Goal: Task Accomplishment & Management: Use online tool/utility

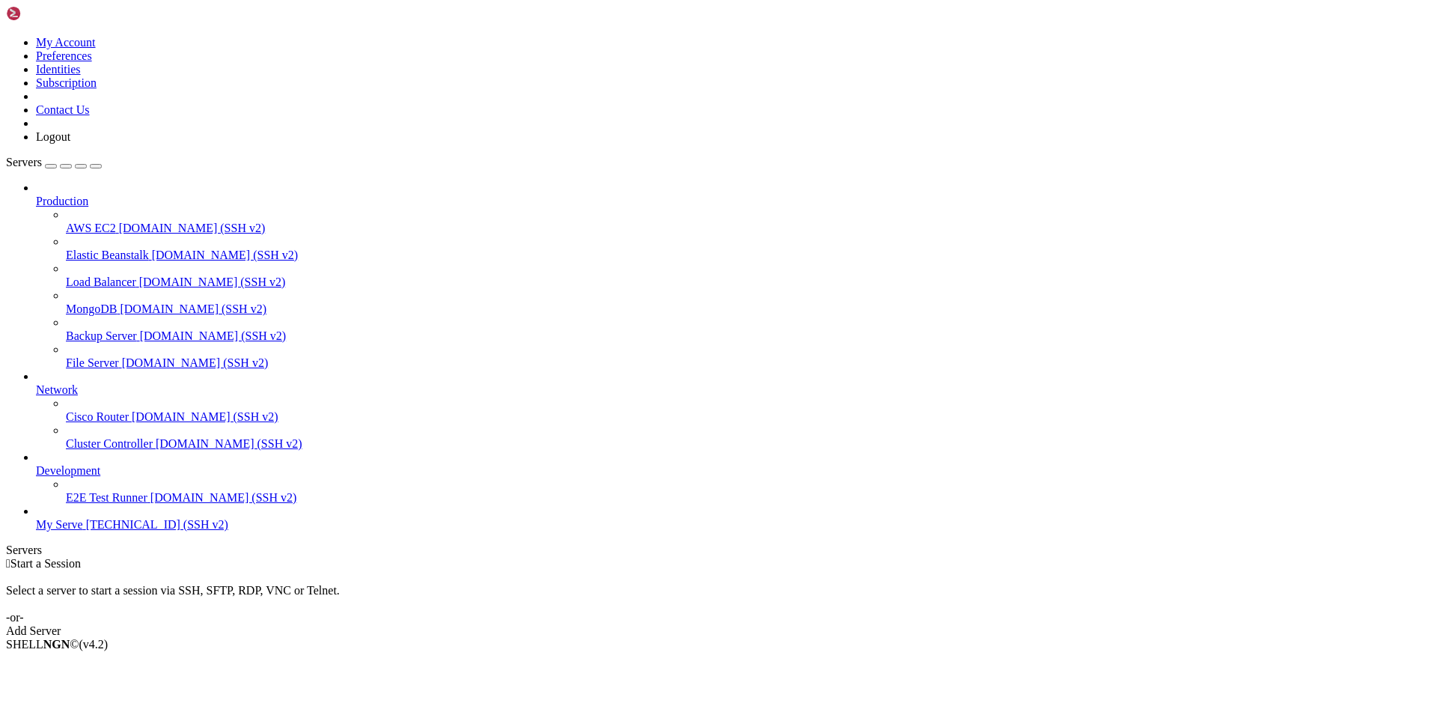
click at [36, 464] on icon at bounding box center [36, 464] width 0 height 0
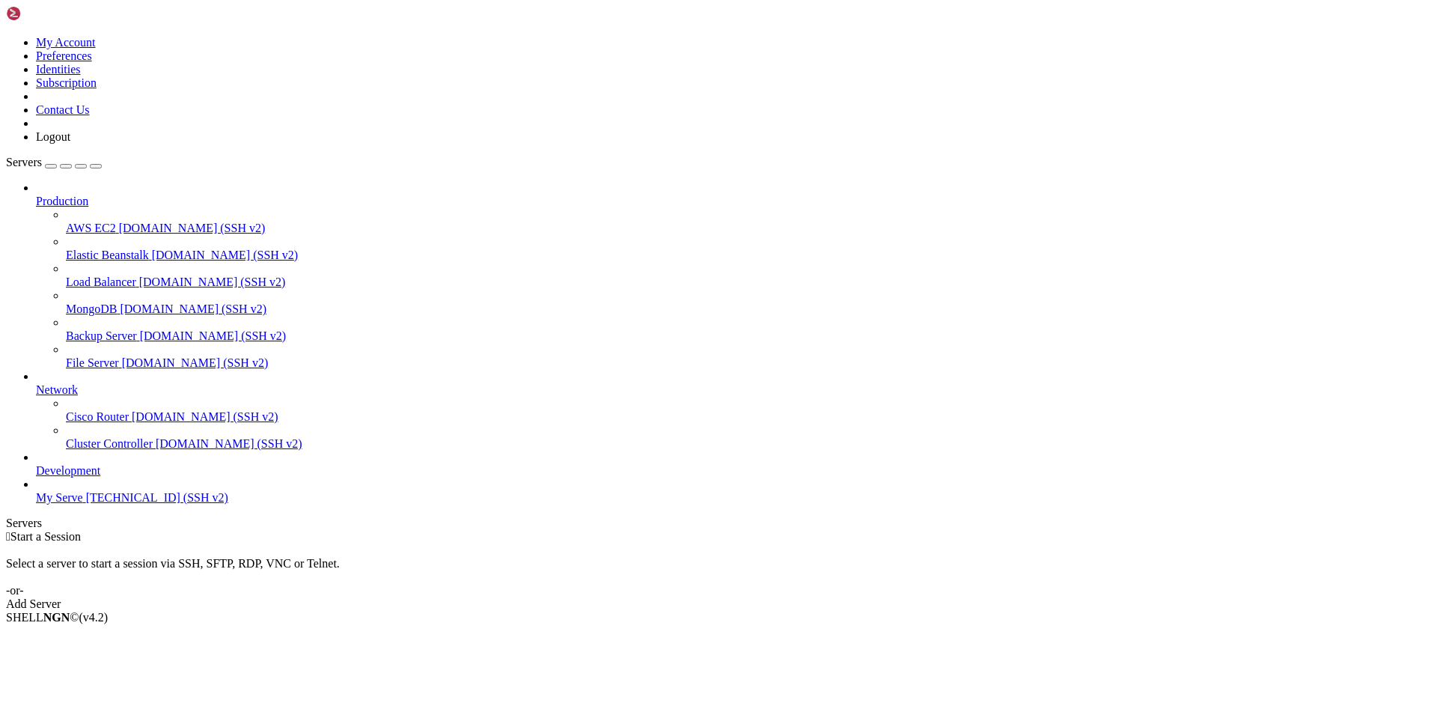
click at [100, 477] on span "Development" at bounding box center [68, 470] width 64 height 13
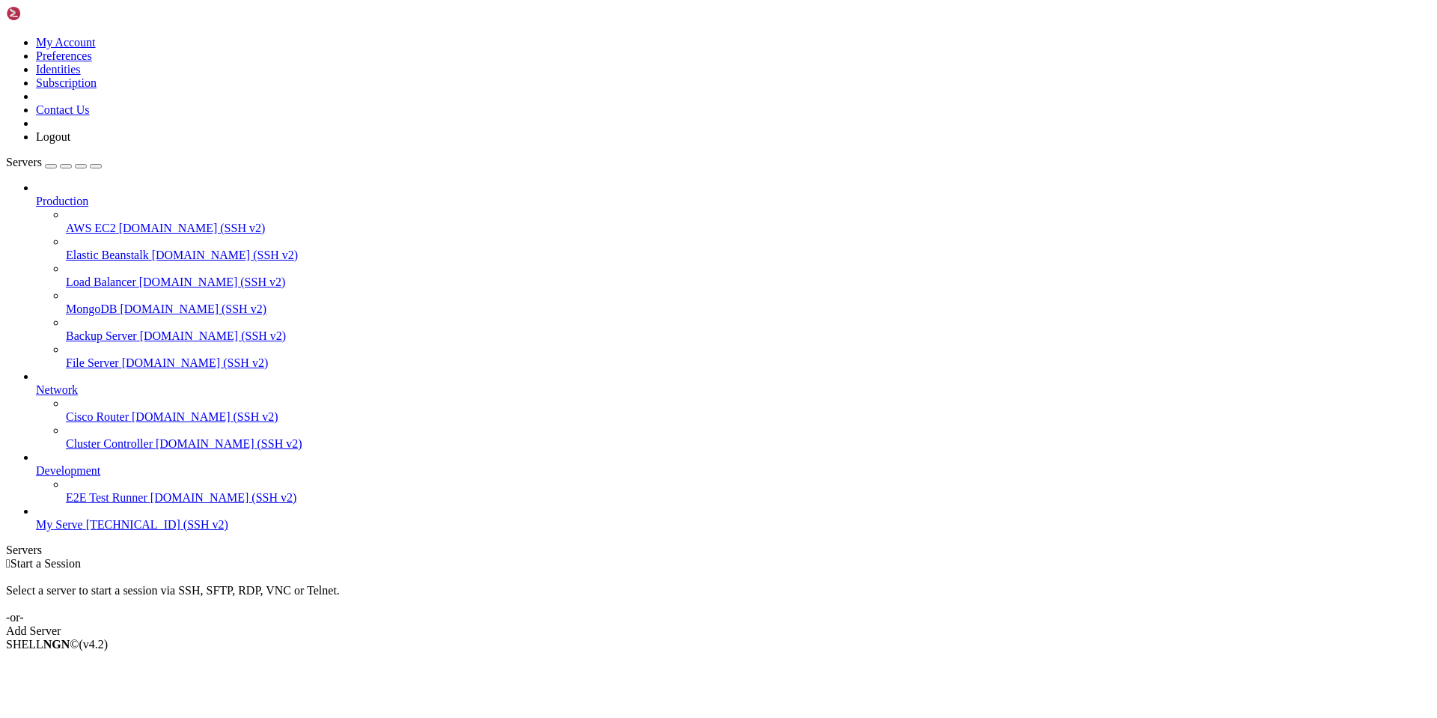
click at [100, 477] on span "Development" at bounding box center [68, 470] width 64 height 13
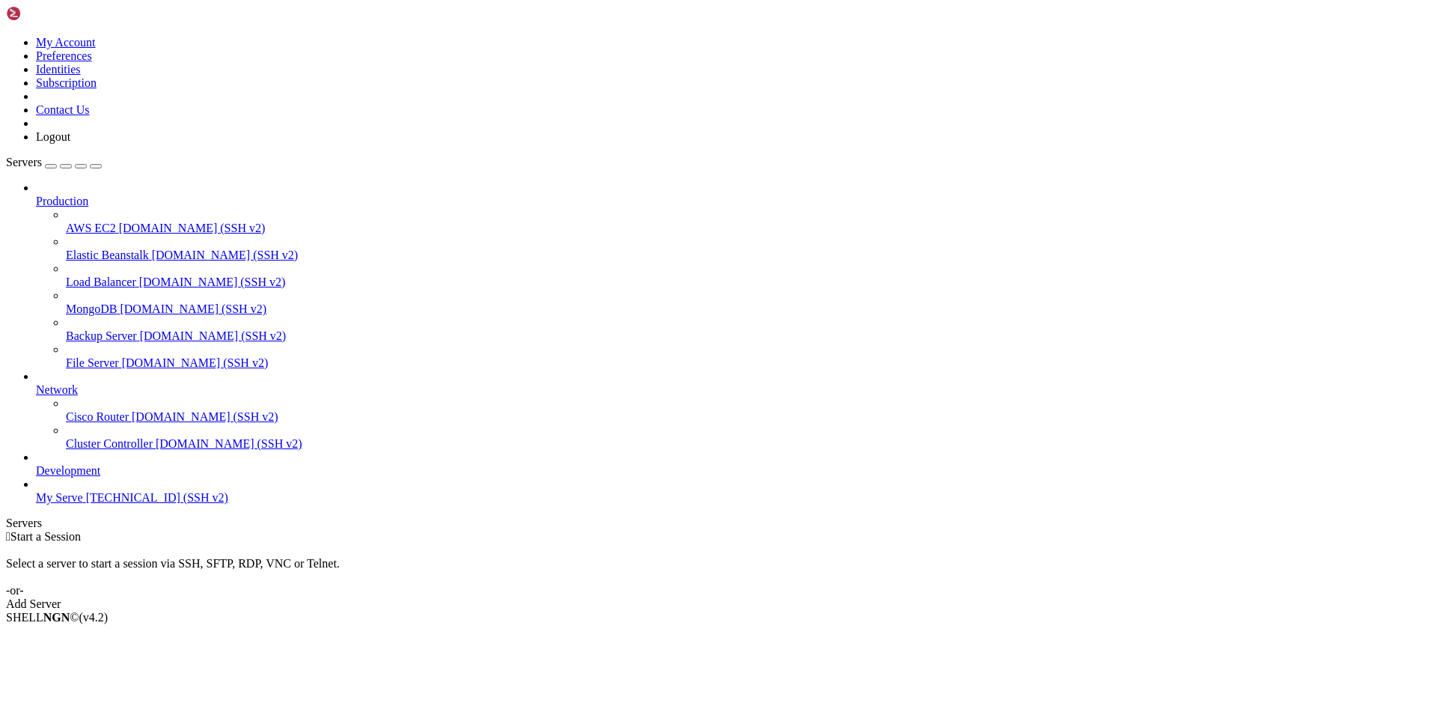
click at [100, 477] on span "Development" at bounding box center [68, 470] width 64 height 13
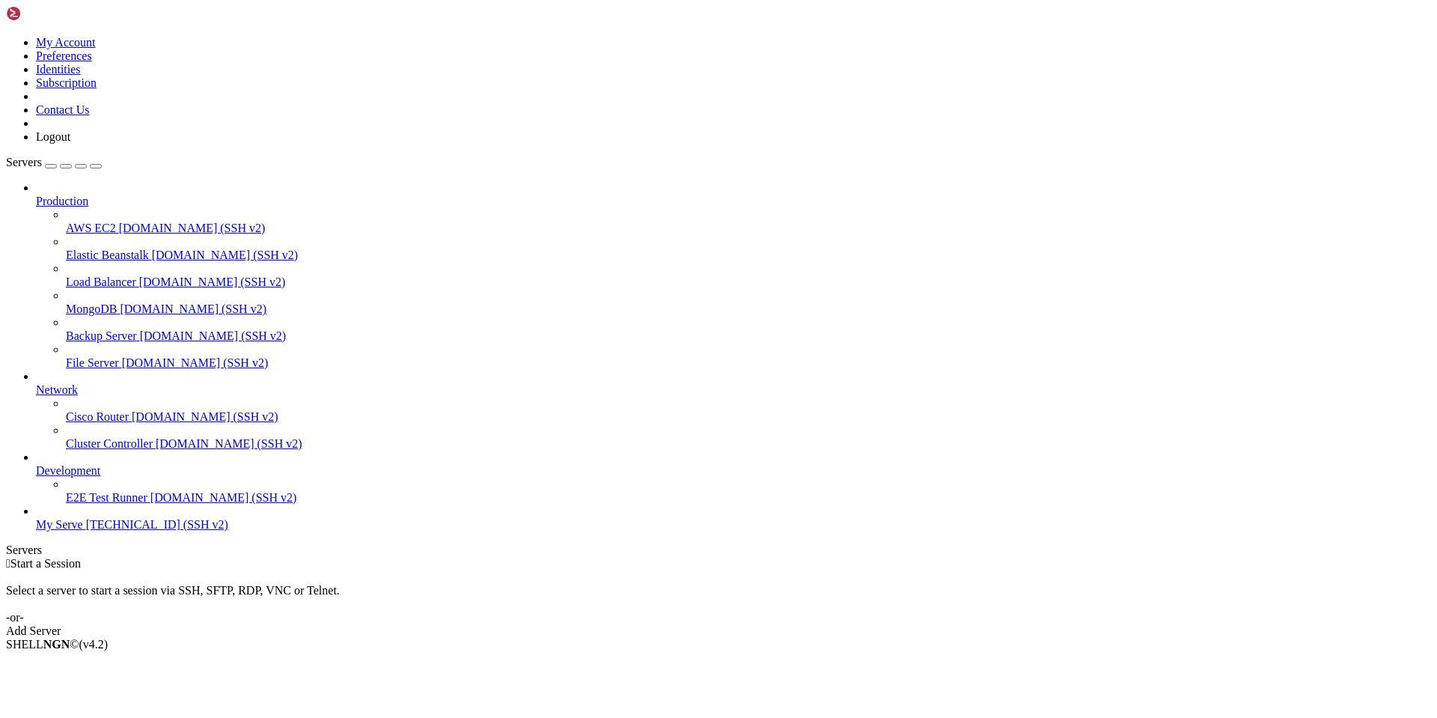
click at [6, 36] on link at bounding box center [6, 36] width 0 height 0
click at [96, 166] on icon "button" at bounding box center [96, 166] width 0 height 0
click at [6, 543] on div "Servers" at bounding box center [718, 549] width 1425 height 13
click at [95, 383] on link "Network" at bounding box center [733, 389] width 1395 height 13
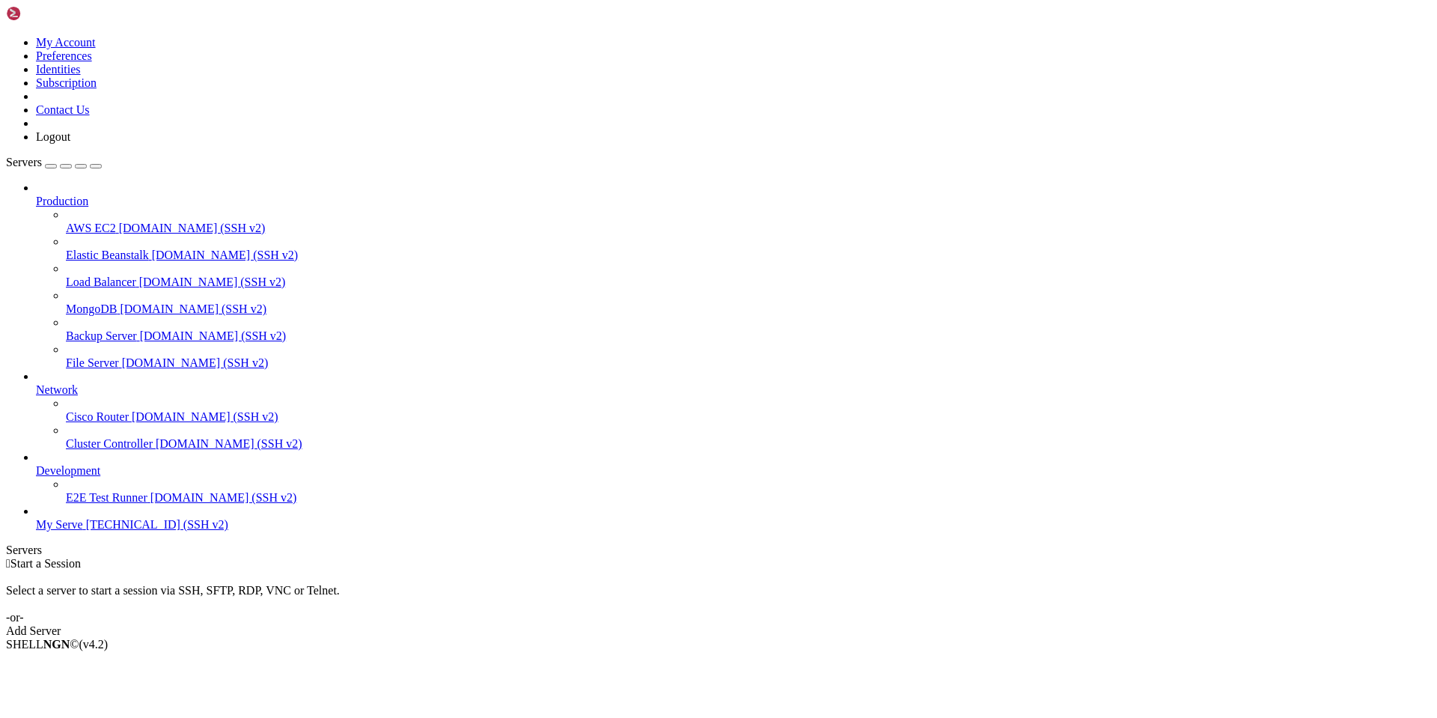
click at [88, 195] on span "Production" at bounding box center [62, 201] width 52 height 13
click at [36, 195] on icon at bounding box center [36, 195] width 0 height 0
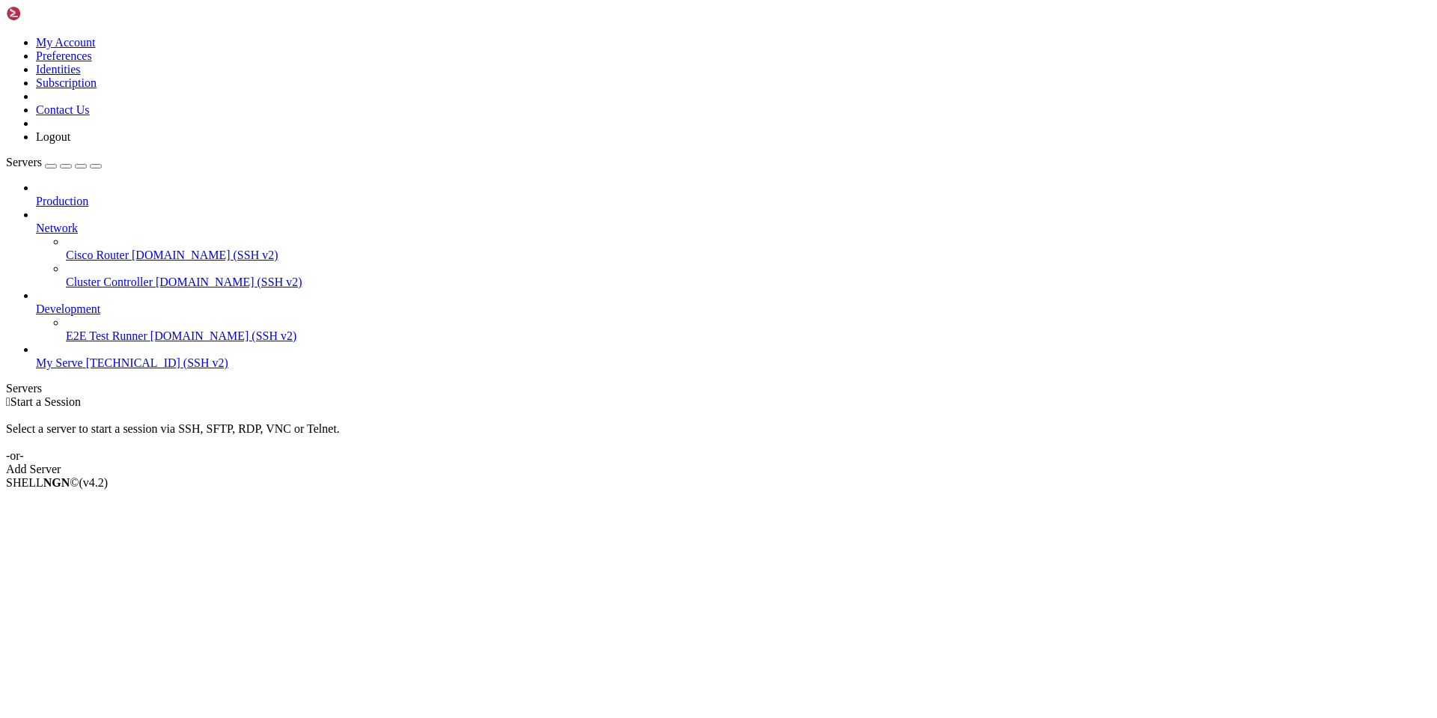
click at [78, 222] on span "Network" at bounding box center [57, 228] width 42 height 13
click at [177, 208] on div at bounding box center [733, 214] width 1395 height 13
click at [36, 222] on icon at bounding box center [36, 222] width 0 height 0
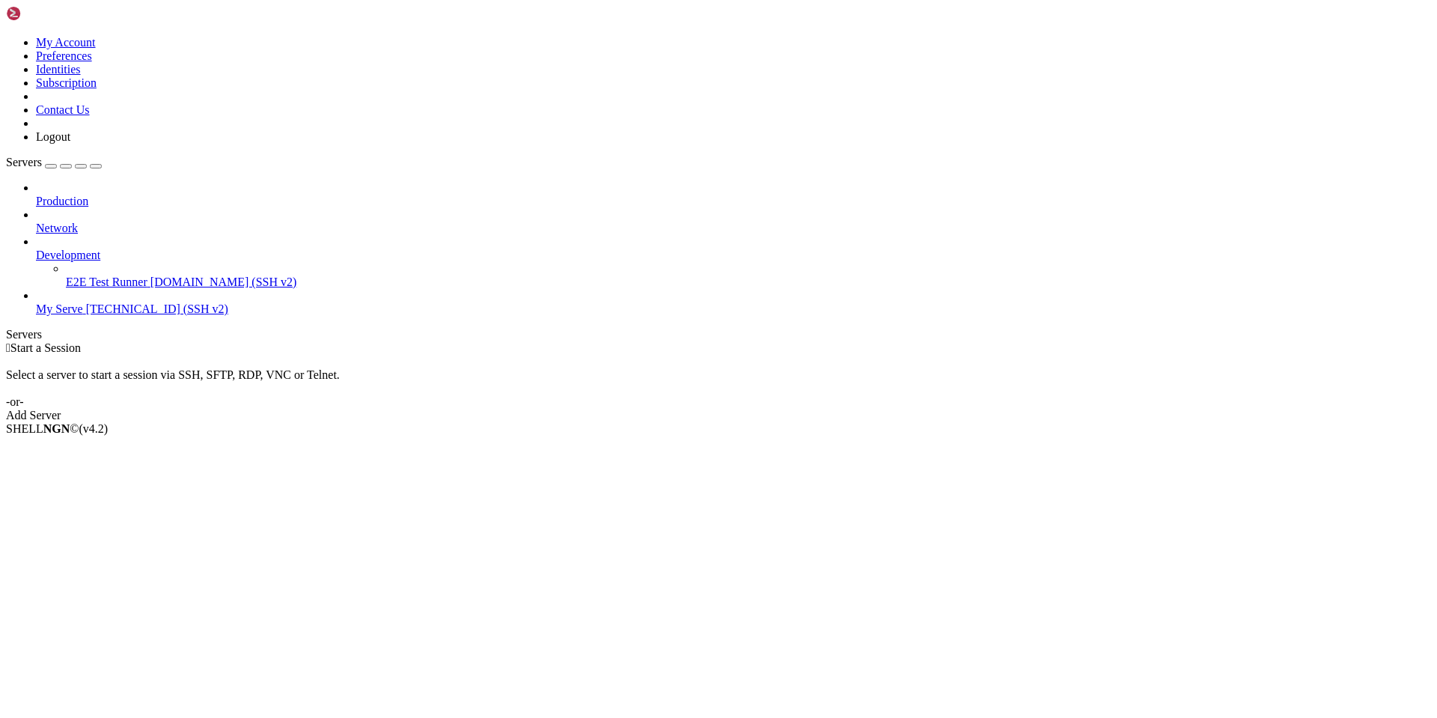
click at [36, 249] on icon at bounding box center [36, 249] width 0 height 0
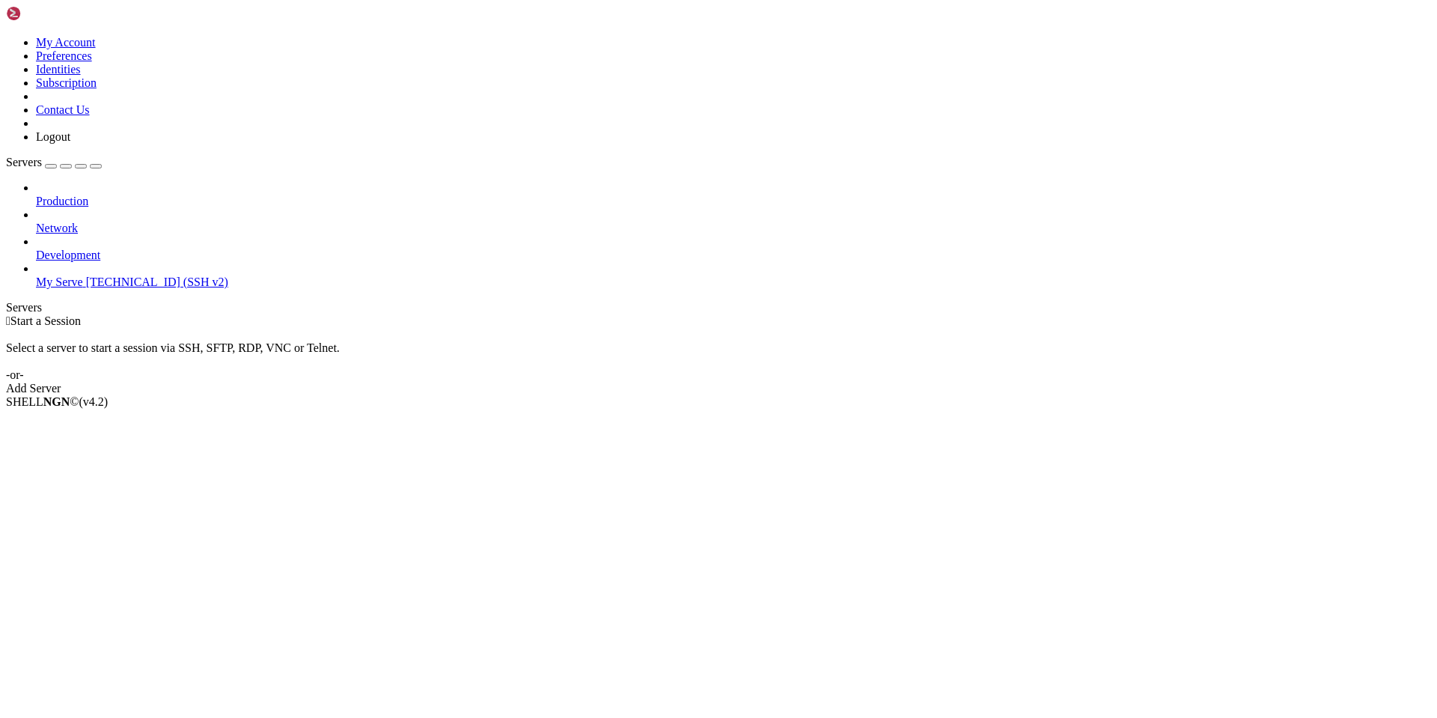
click at [121, 275] on span "[TECHNICAL_ID] (SSH v2)" at bounding box center [157, 281] width 142 height 13
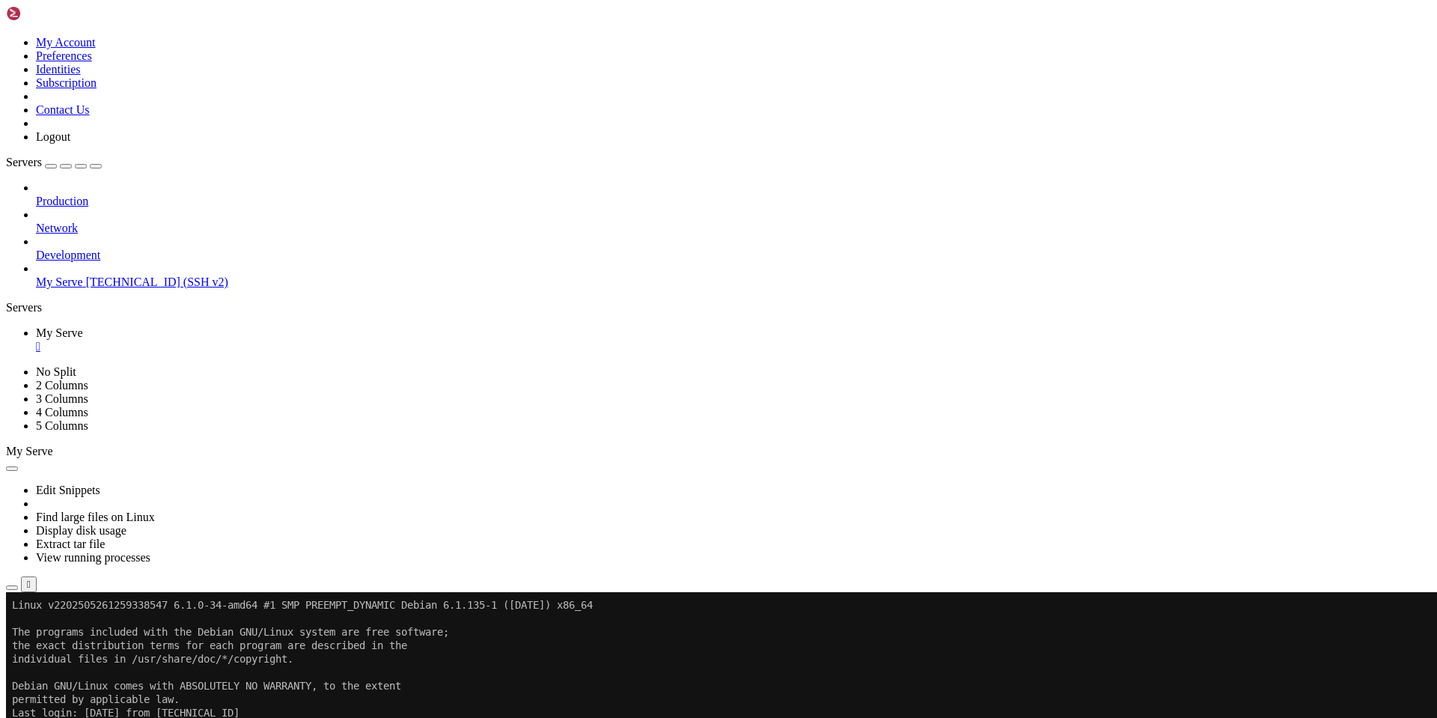
click at [1431, 592] on div at bounding box center [718, 592] width 1425 height 0
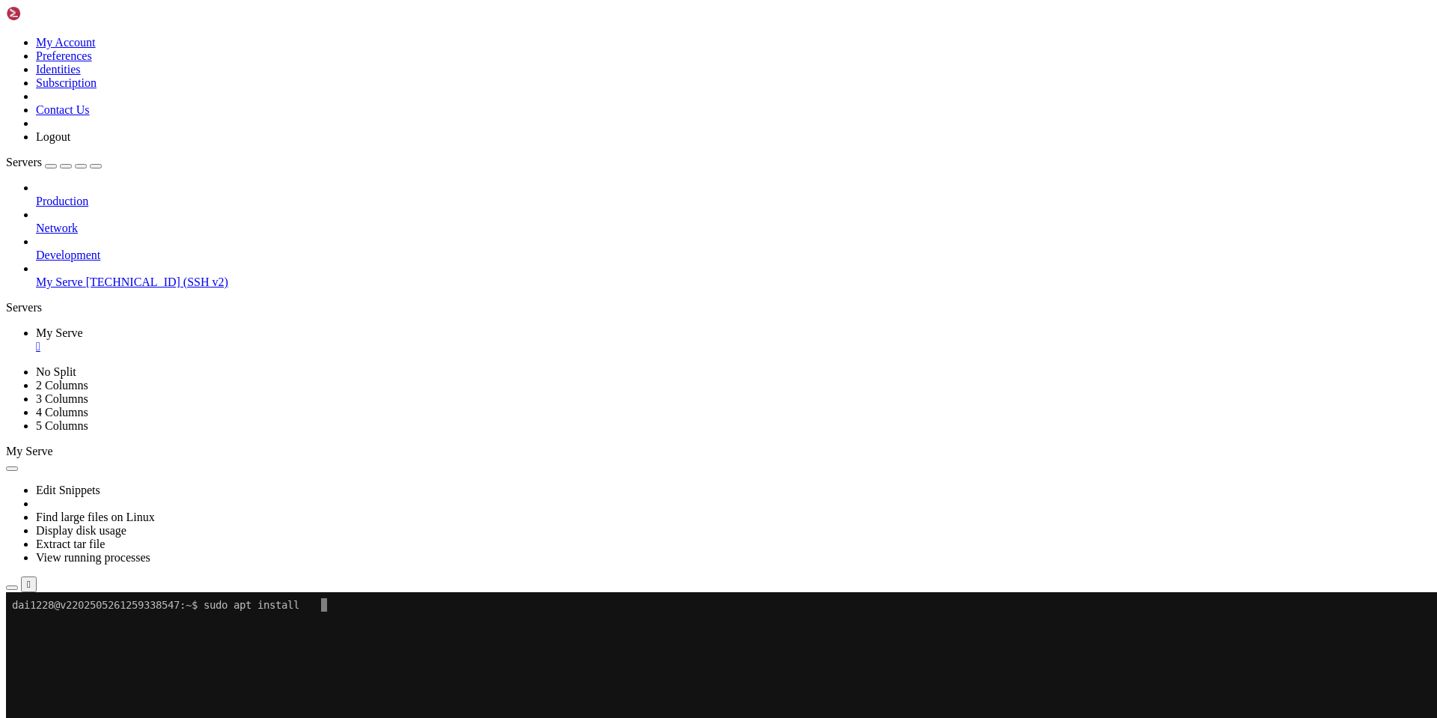
click at [278, 326] on link "My Serve " at bounding box center [733, 339] width 1395 height 27
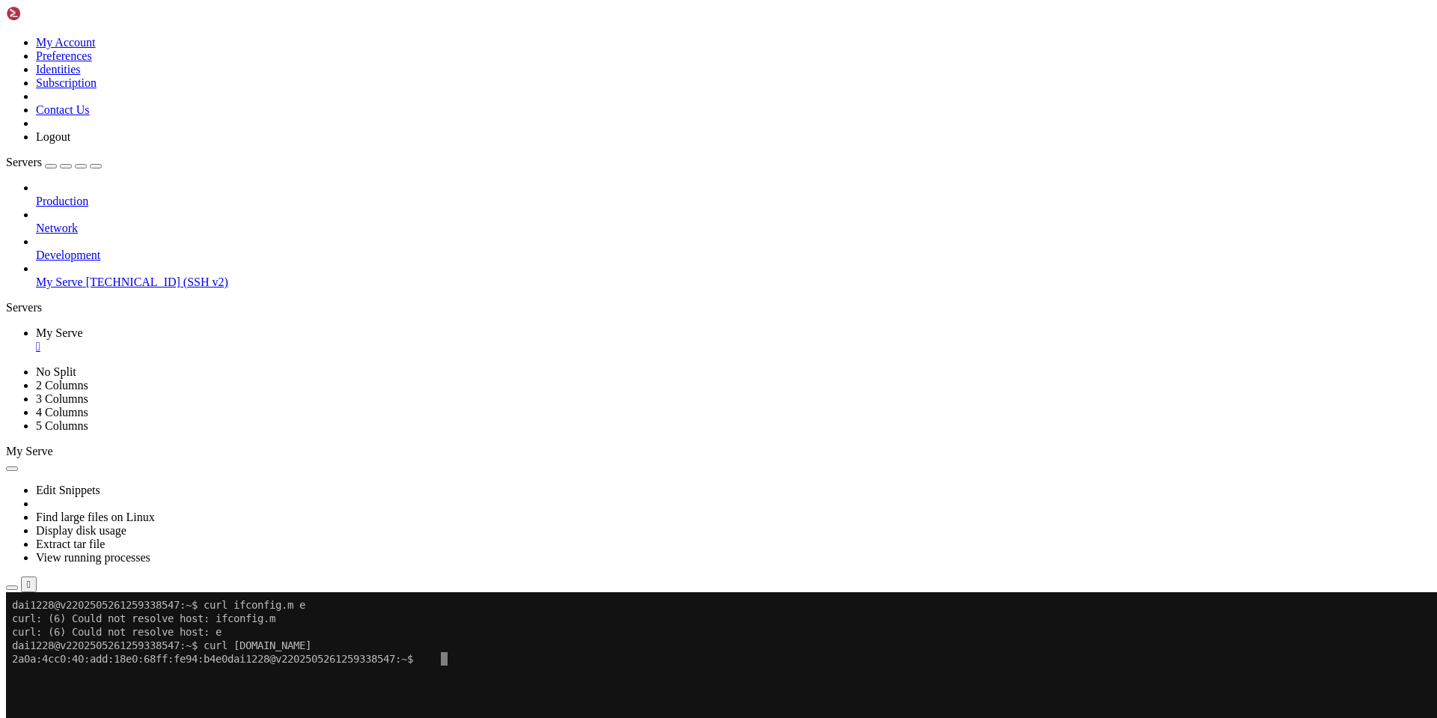
click at [86, 275] on span "[TECHNICAL_ID] (SSH v2)" at bounding box center [157, 281] width 142 height 13
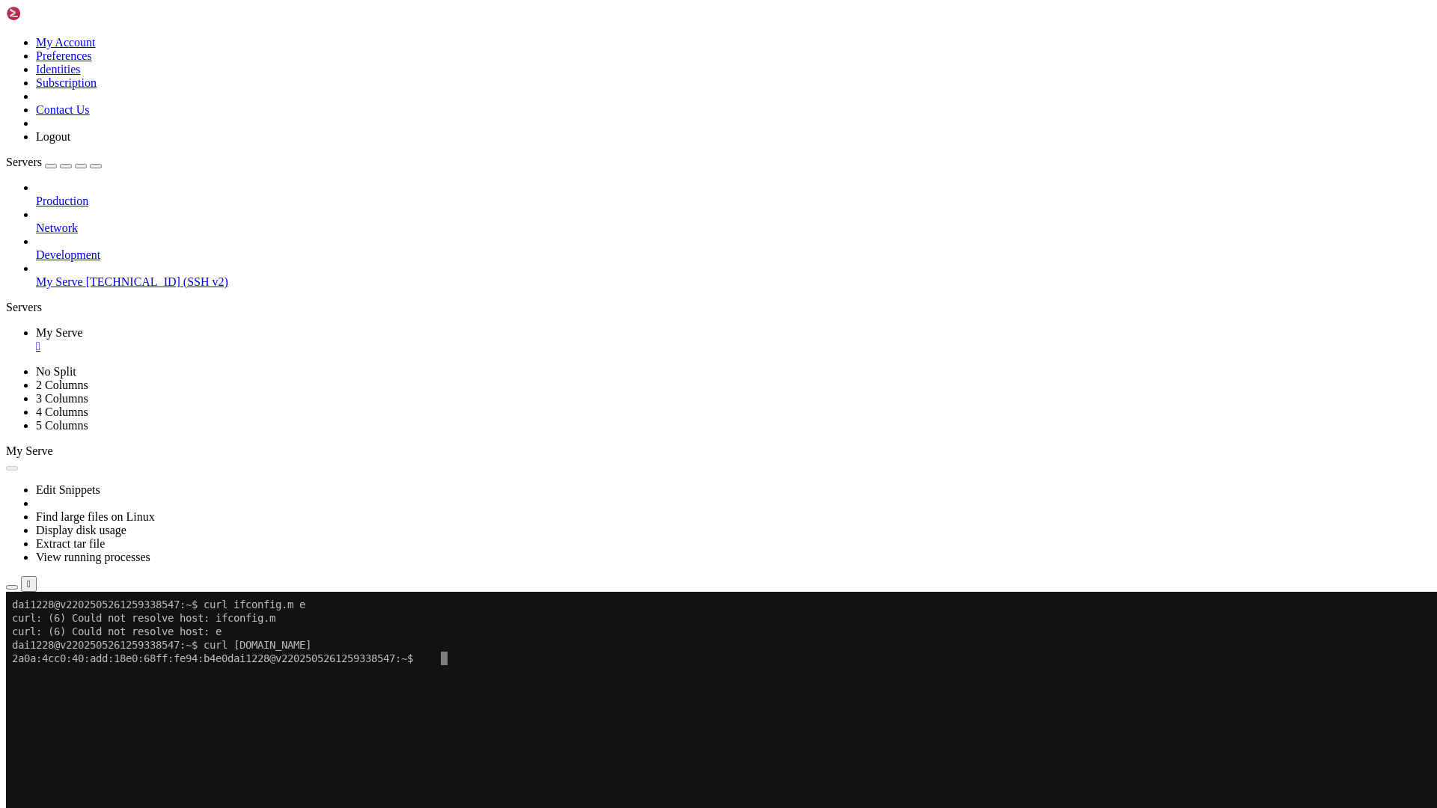
click at [66, 635] on button "Reconnect" at bounding box center [36, 643] width 60 height 16
